Goal: Task Accomplishment & Management: Use online tool/utility

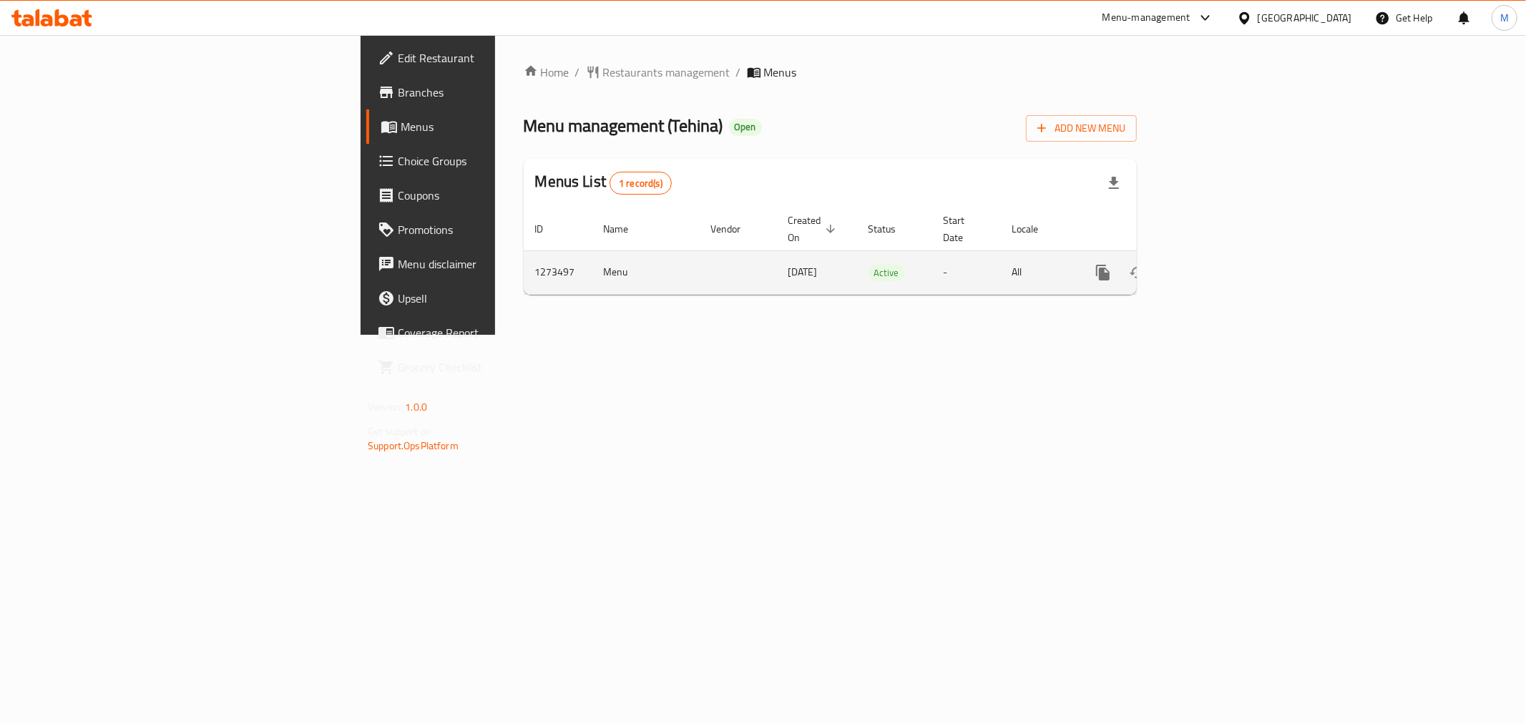
click at [1212, 266] on icon "enhanced table" at bounding box center [1205, 272] width 13 height 13
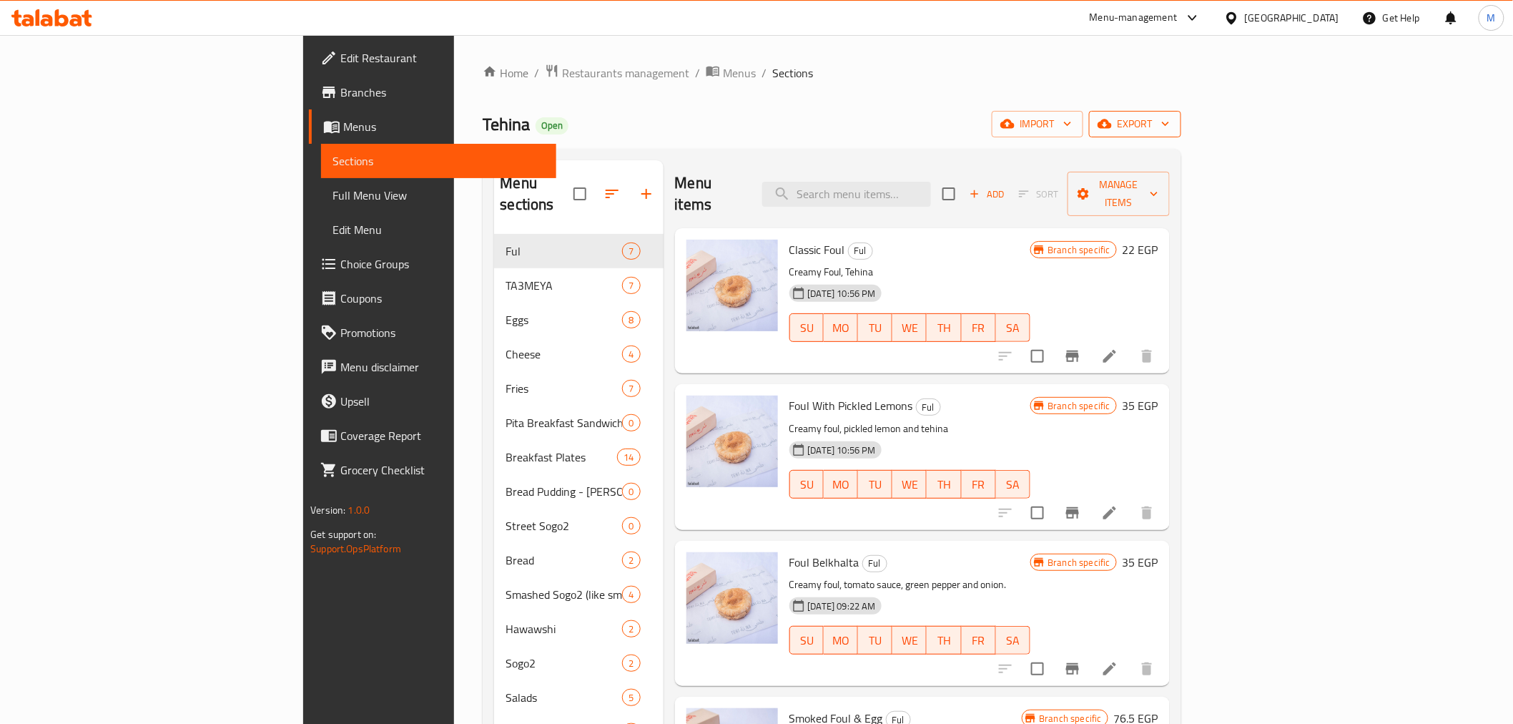
click at [1173, 119] on icon "button" at bounding box center [1166, 124] width 14 height 14
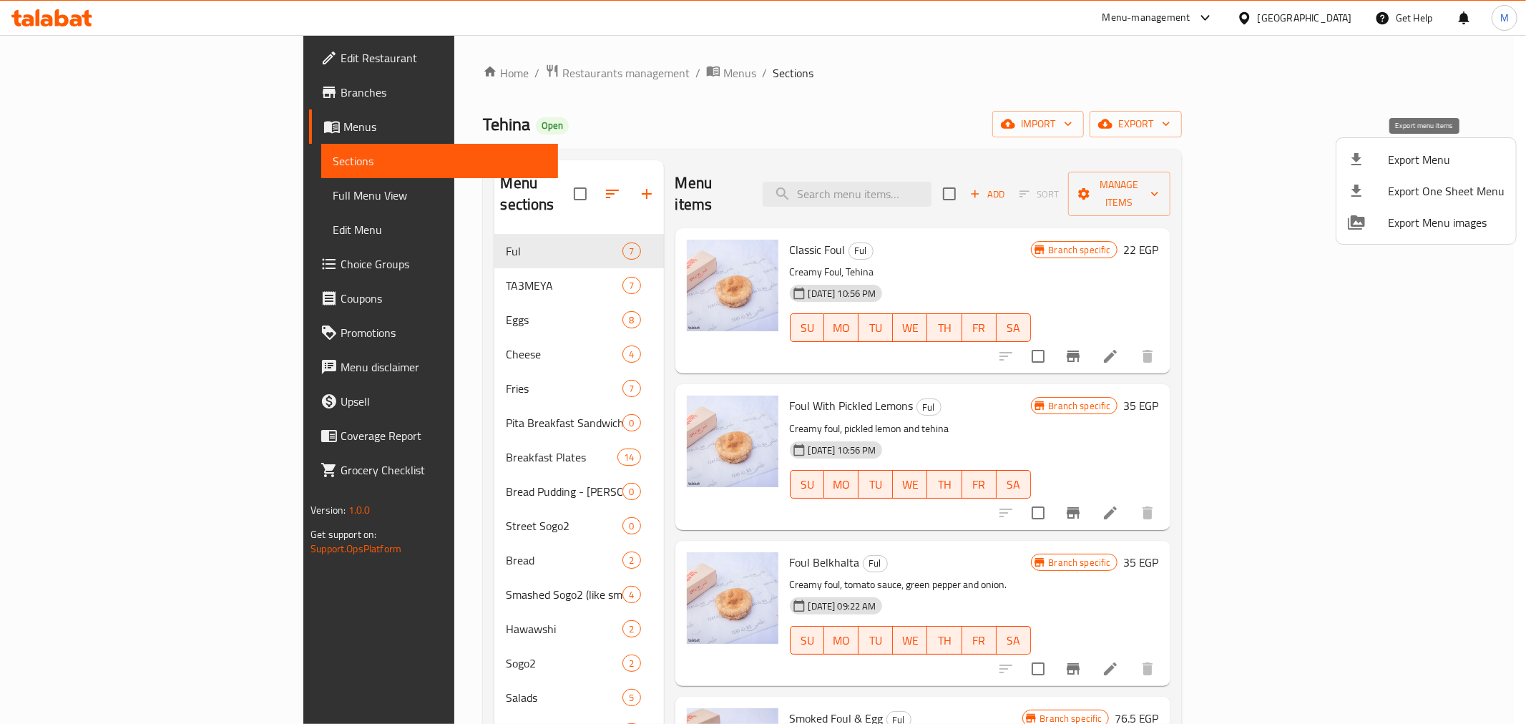
click at [1398, 151] on span "Export Menu" at bounding box center [1446, 159] width 117 height 17
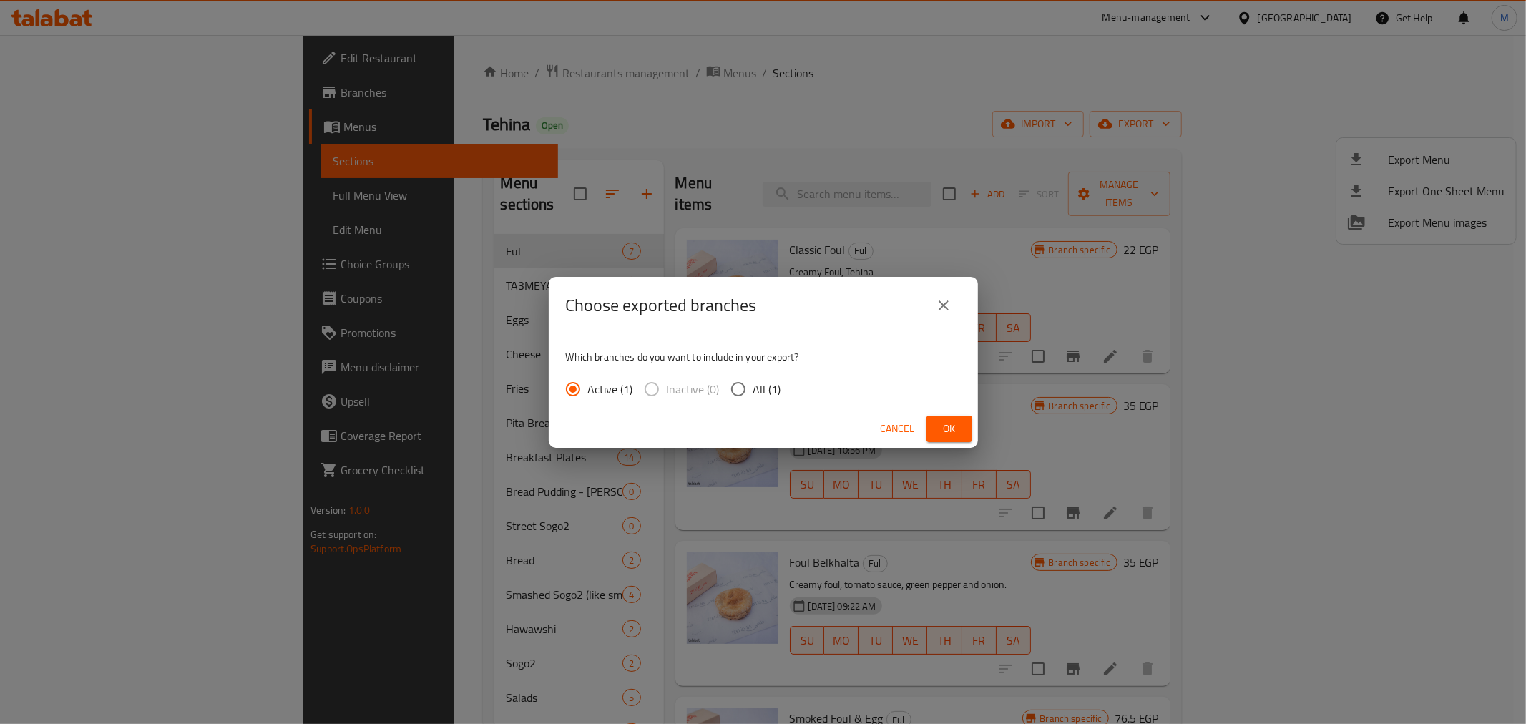
click at [766, 388] on span "All (1)" at bounding box center [767, 389] width 28 height 17
click at [753, 388] on input "All (1)" at bounding box center [738, 389] width 30 height 30
radio input "true"
click at [953, 426] on span "Ok" at bounding box center [949, 429] width 23 height 18
